Goal: Information Seeking & Learning: Learn about a topic

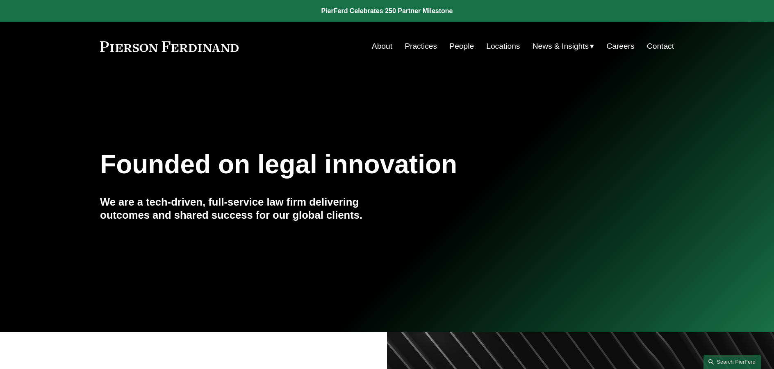
click at [0, 0] on span "News" at bounding box center [0, 0] width 0 height 0
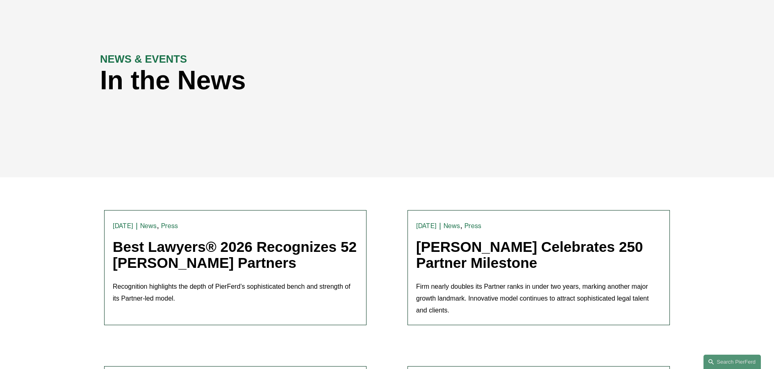
scroll to position [82, 0]
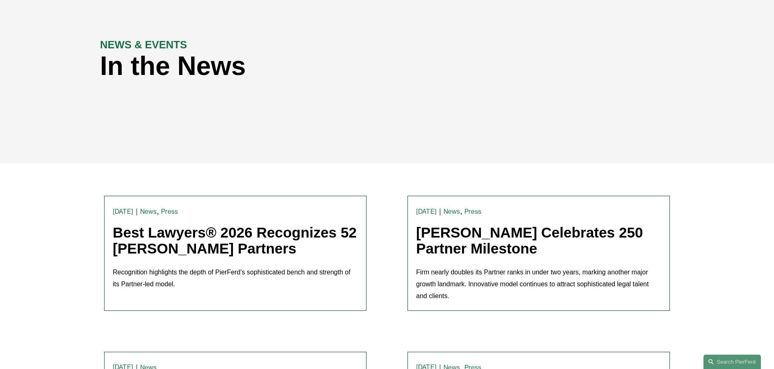
click at [218, 241] on link "Best Lawyers® 2026 Recognizes 52 [PERSON_NAME] Partners" at bounding box center [235, 241] width 244 height 32
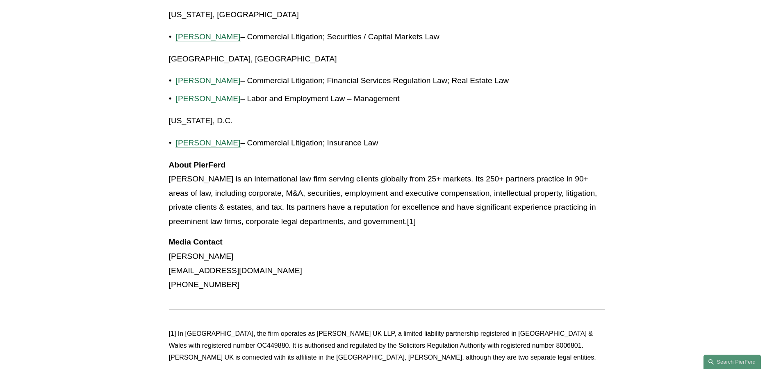
scroll to position [2009, 0]
